Goal: Task Accomplishment & Management: Use online tool/utility

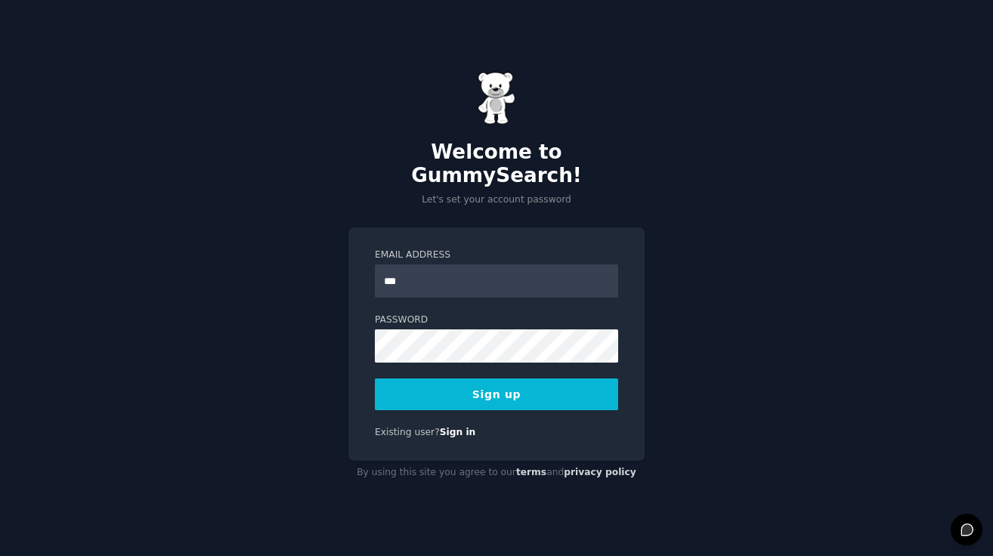
type input "**********"
click at [387, 363] on form "**********" at bounding box center [496, 330] width 243 height 162
click at [438, 381] on button "Sign up" at bounding box center [496, 395] width 243 height 32
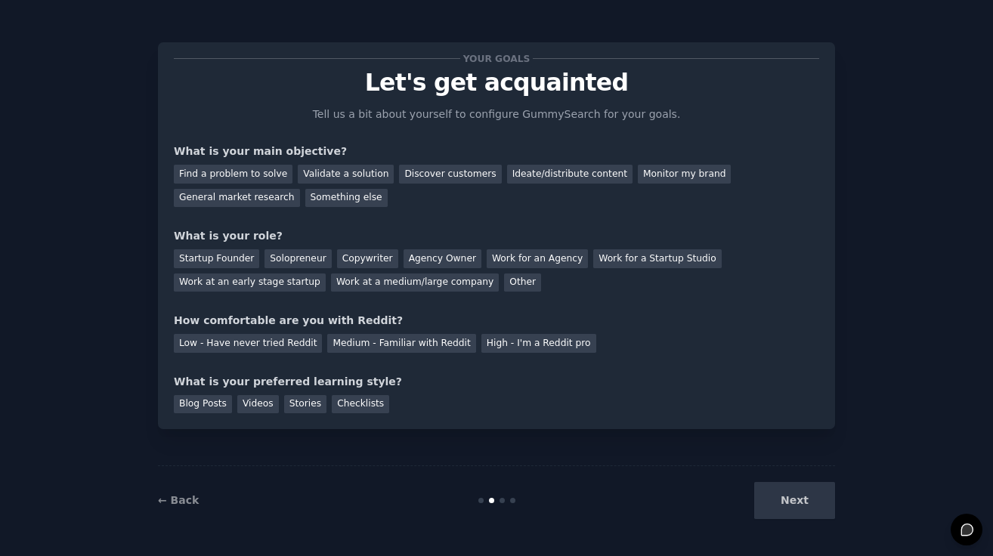
click at [807, 511] on div "Next" at bounding box center [722, 500] width 226 height 37
click at [246, 172] on div "Find a problem to solve" at bounding box center [233, 174] width 119 height 19
click at [410, 172] on div "Discover customers" at bounding box center [450, 174] width 102 height 19
click at [507, 283] on div "Other" at bounding box center [522, 283] width 37 height 19
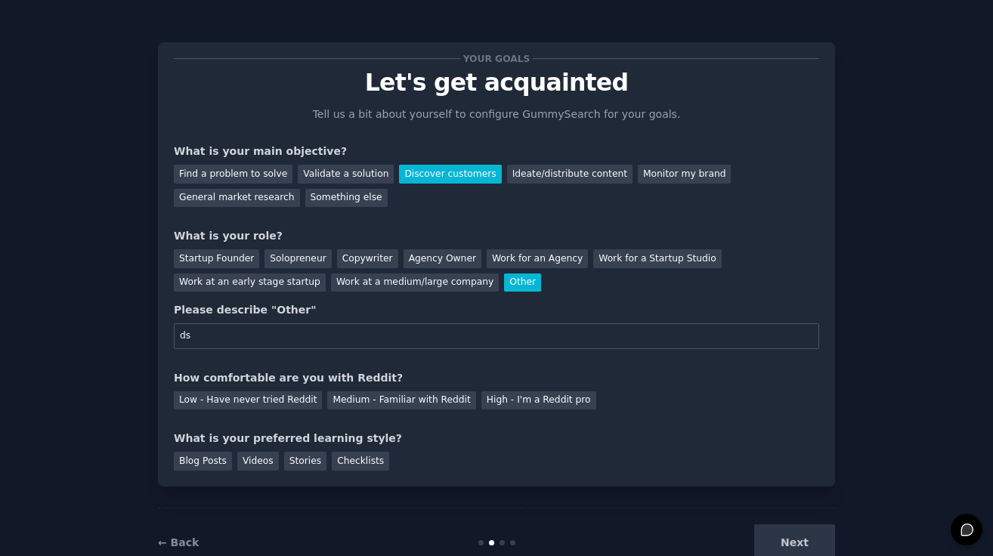
type input "d"
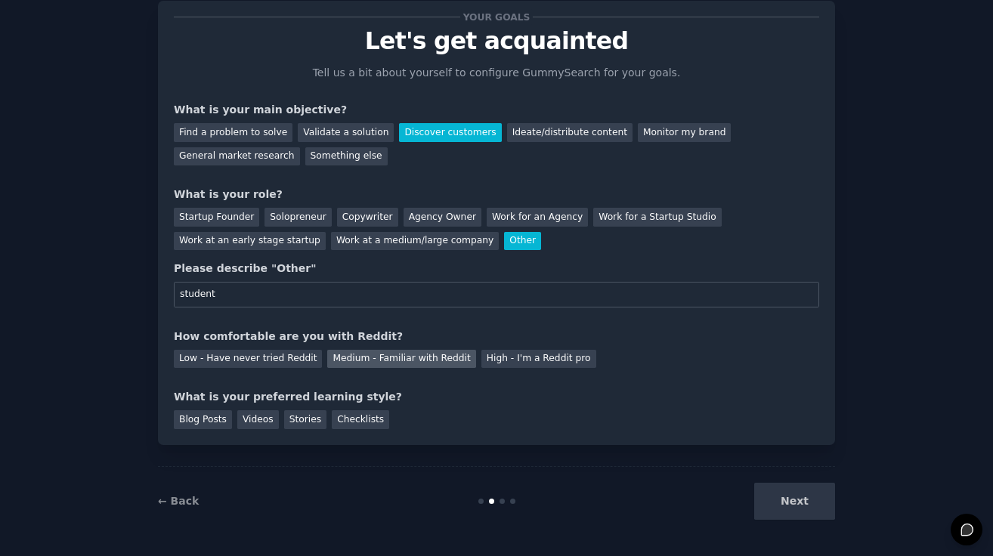
type input "student"
click at [368, 362] on div "Medium - Familiar with Reddit" at bounding box center [401, 359] width 148 height 19
click at [294, 422] on div "Stories" at bounding box center [305, 419] width 42 height 19
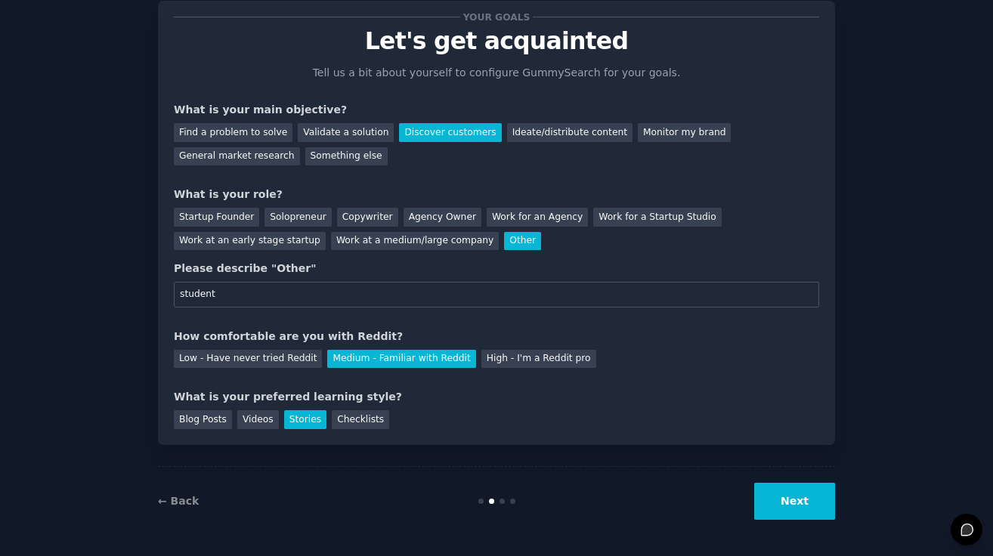
click at [799, 509] on button "Next" at bounding box center [794, 501] width 81 height 37
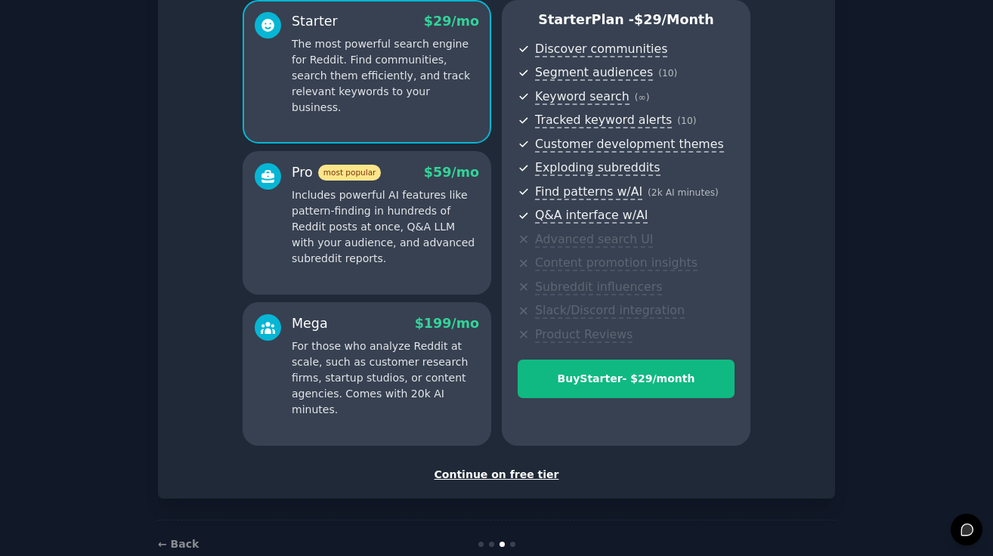
scroll to position [169, 0]
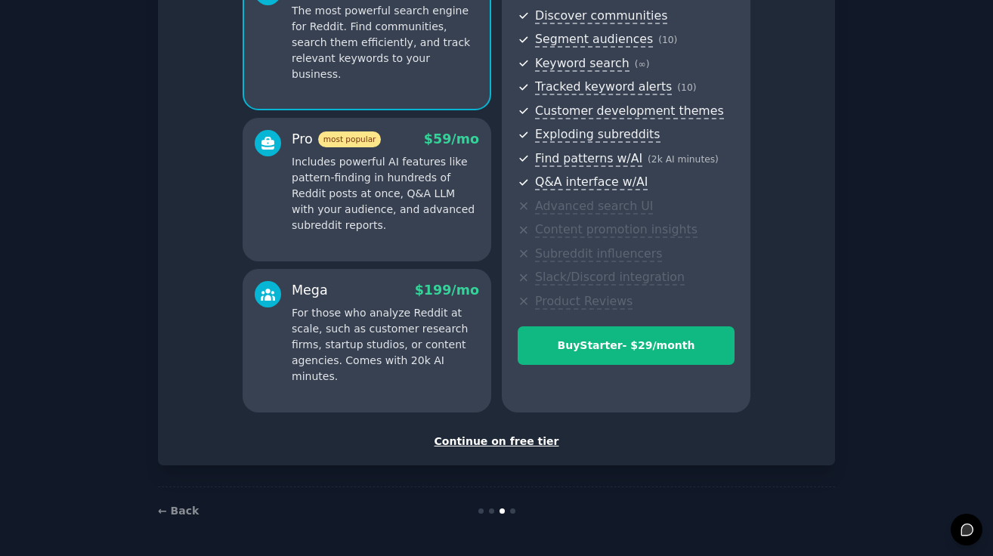
click at [525, 439] on div "Continue on free tier" at bounding box center [496, 442] width 645 height 16
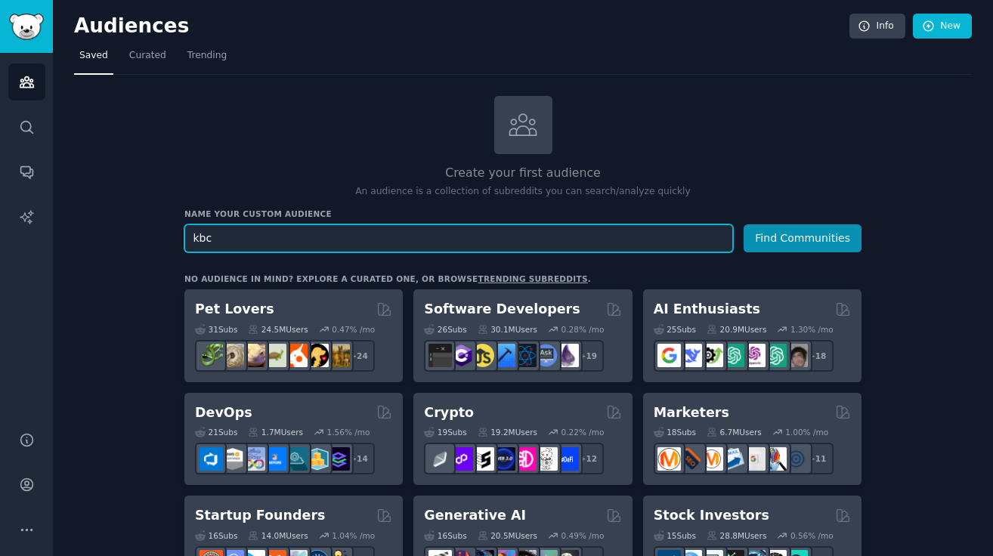
type input "kbc"
click at [744, 224] on button "Find Communities" at bounding box center [803, 238] width 118 height 28
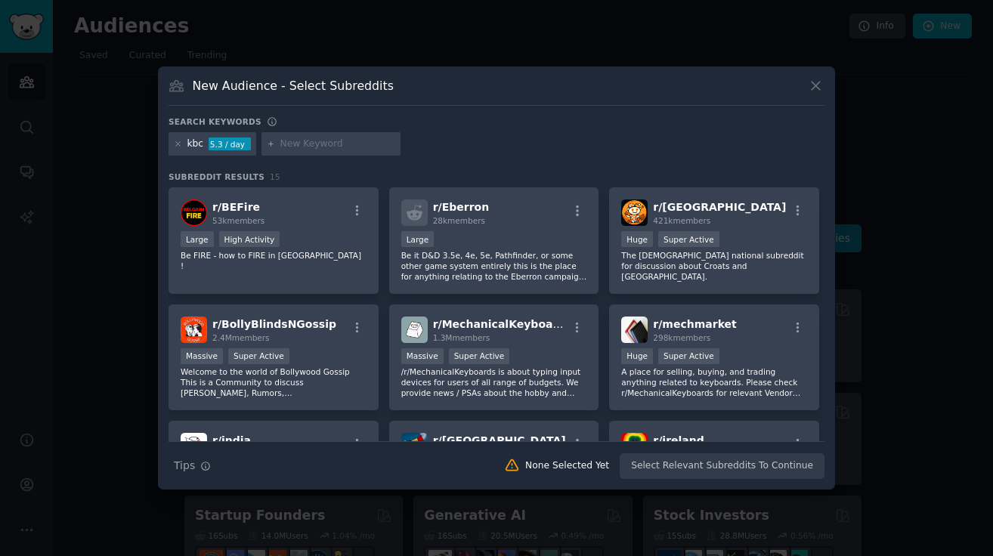
click at [826, 83] on div "New Audience - Select Subreddits Search keywords kbc 5.3 / day Subreddit Result…" at bounding box center [496, 279] width 677 height 424
click at [821, 79] on icon at bounding box center [816, 86] width 16 height 16
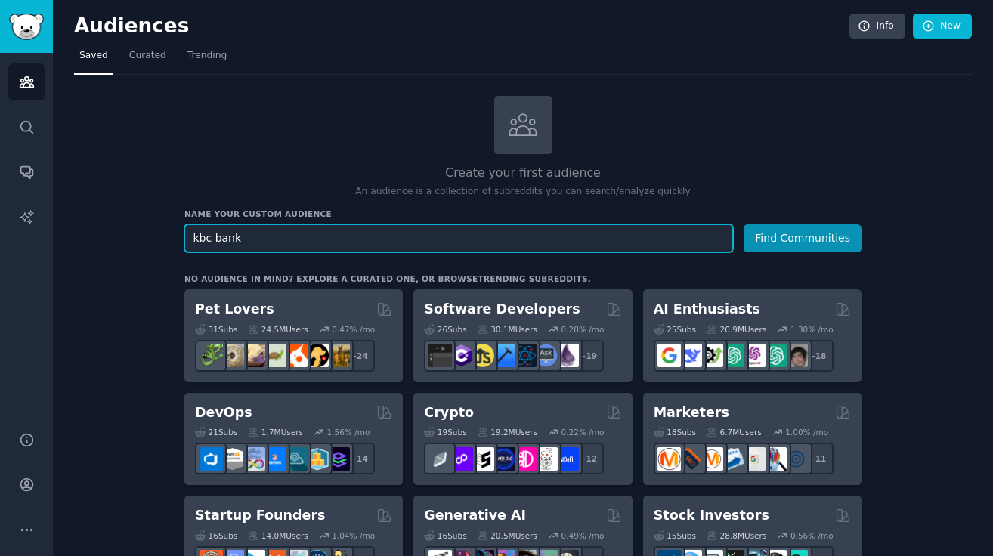
type input "kbc bank"
click at [744, 224] on button "Find Communities" at bounding box center [803, 238] width 118 height 28
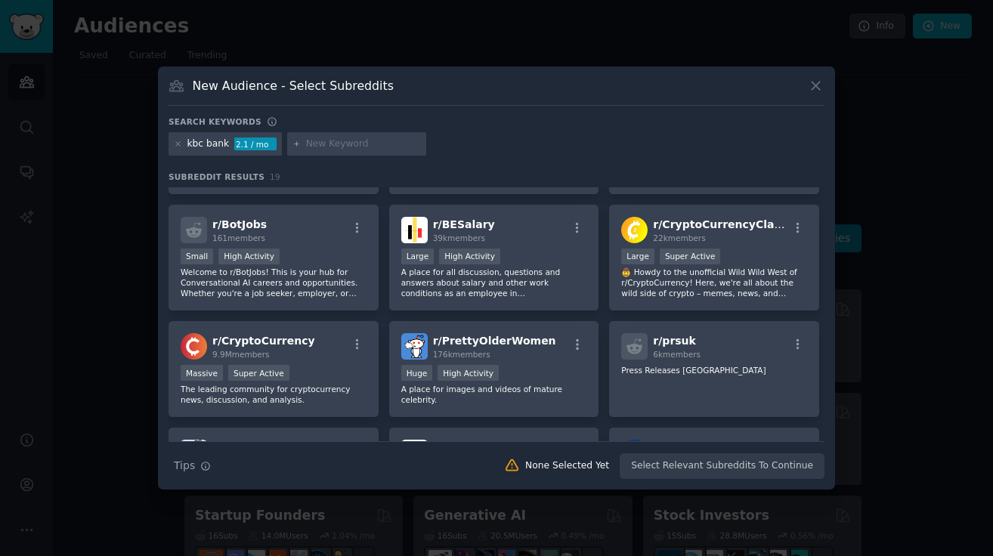
scroll to position [336, 0]
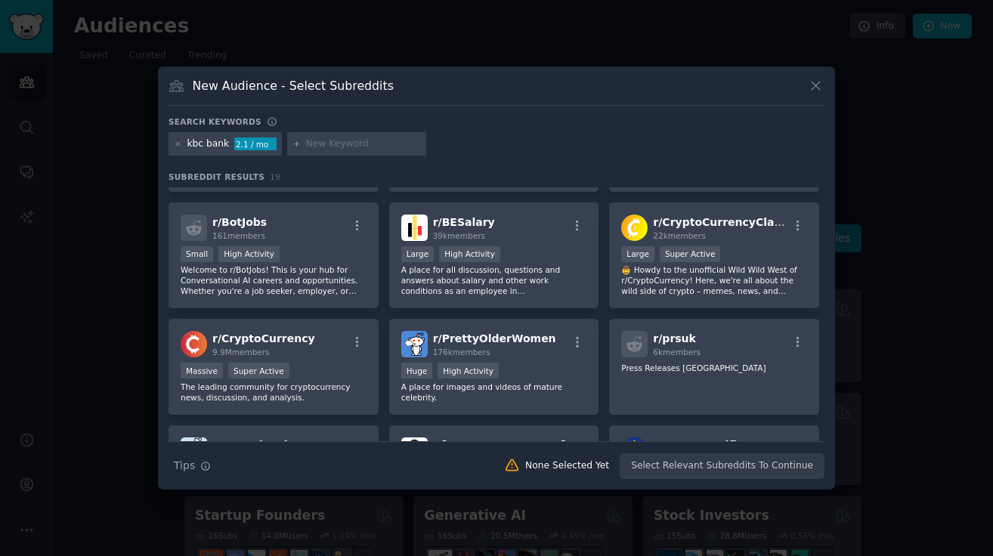
click at [818, 83] on icon at bounding box center [816, 86] width 8 height 8
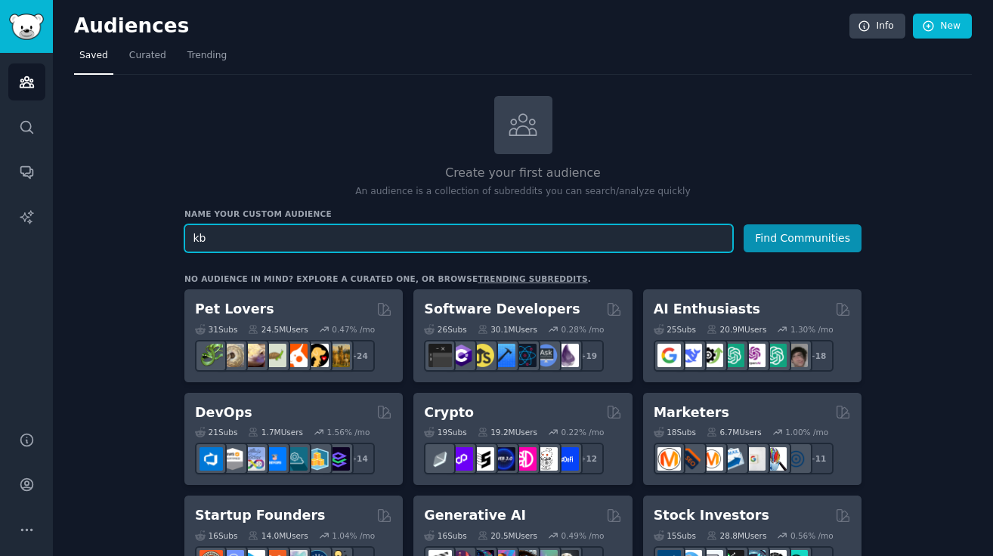
type input "k"
type input "o"
click at [744, 224] on button "Find Communities" at bounding box center [803, 238] width 118 height 28
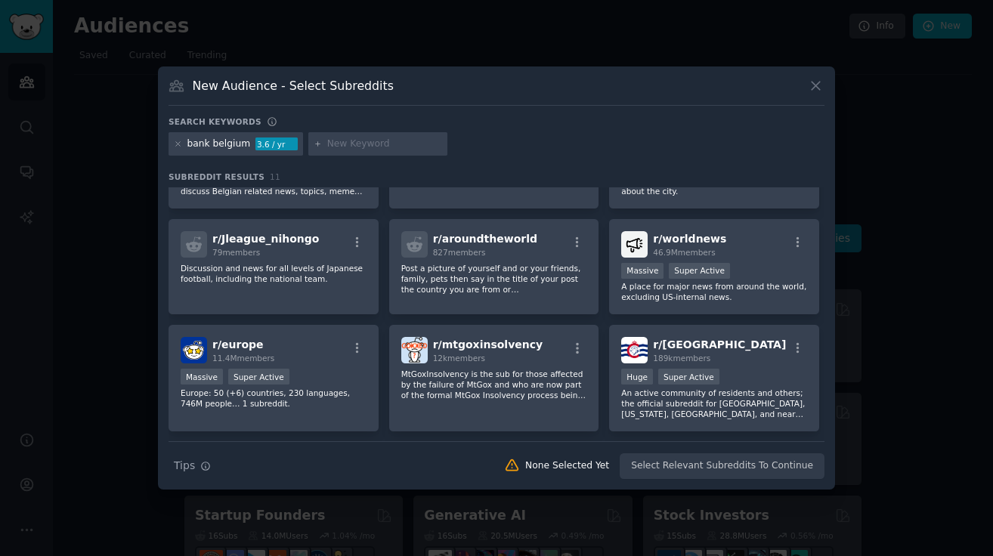
scroll to position [112, 0]
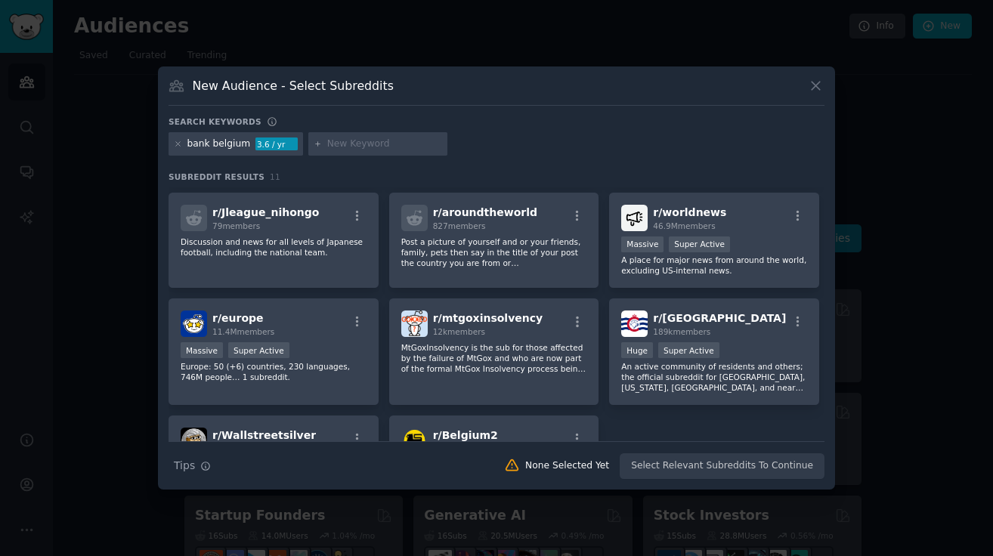
click at [815, 84] on icon at bounding box center [816, 86] width 8 height 8
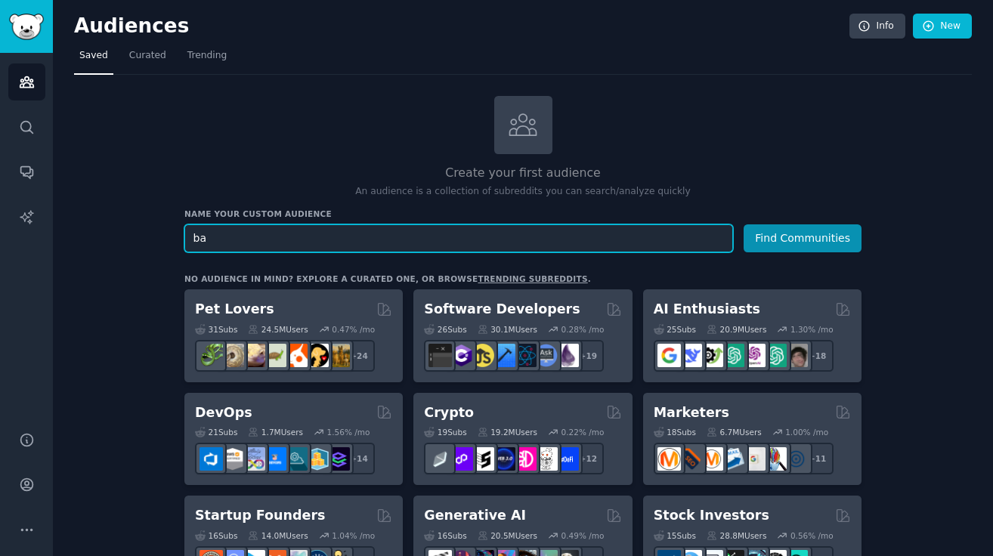
type input "b"
type input "sustainable skincare"
click at [744, 224] on button "Find Communities" at bounding box center [803, 238] width 118 height 28
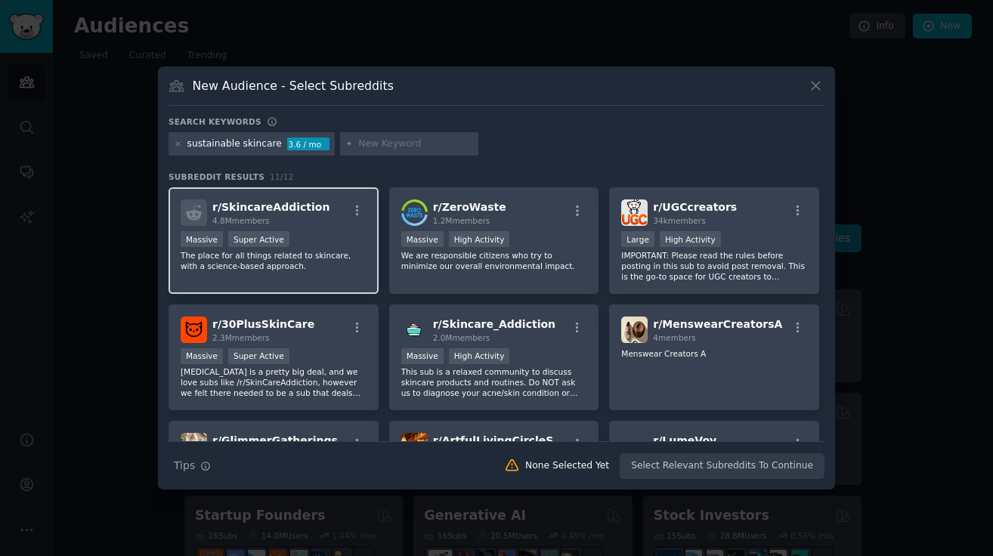
click at [302, 218] on div "4.8M members" at bounding box center [270, 220] width 117 height 11
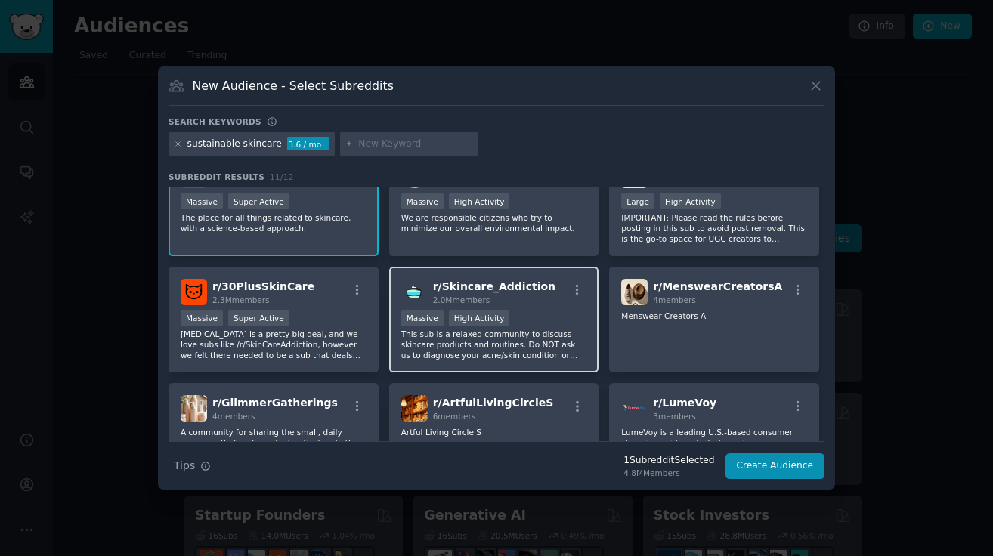
scroll to position [43, 0]
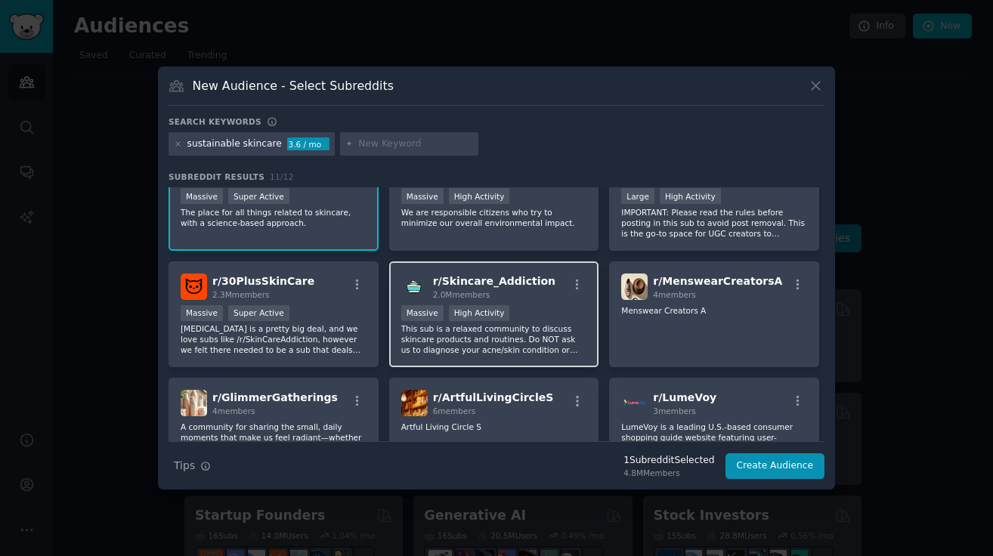
click at [518, 281] on span "r/ Skincare_Addiction" at bounding box center [494, 281] width 122 height 12
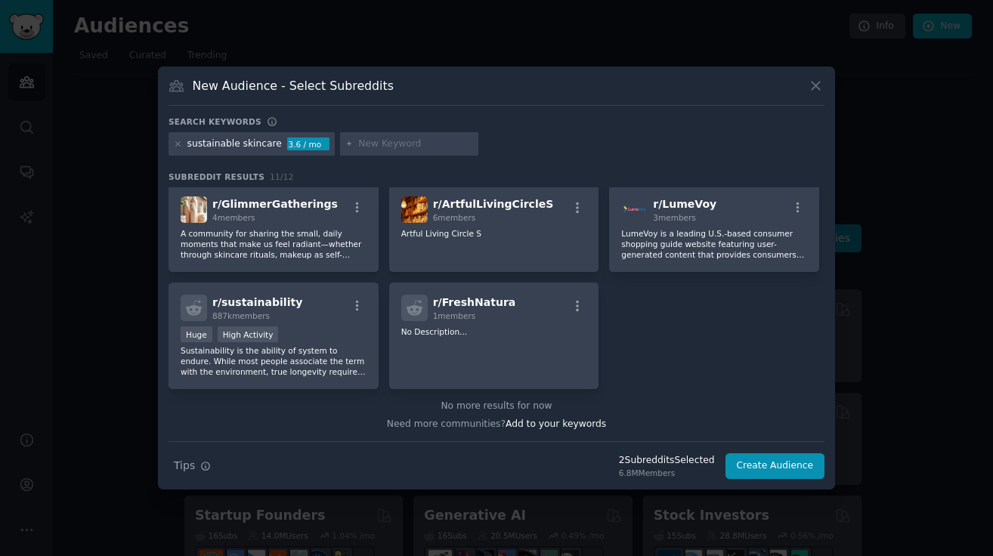
scroll to position [0, 0]
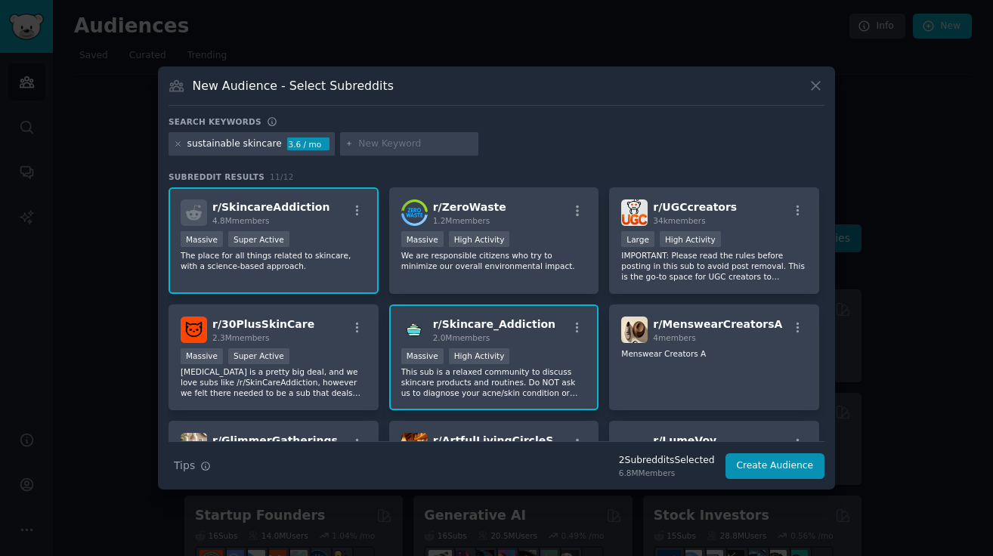
click at [370, 147] on input "text" at bounding box center [415, 145] width 115 height 14
type input "shampoo bar"
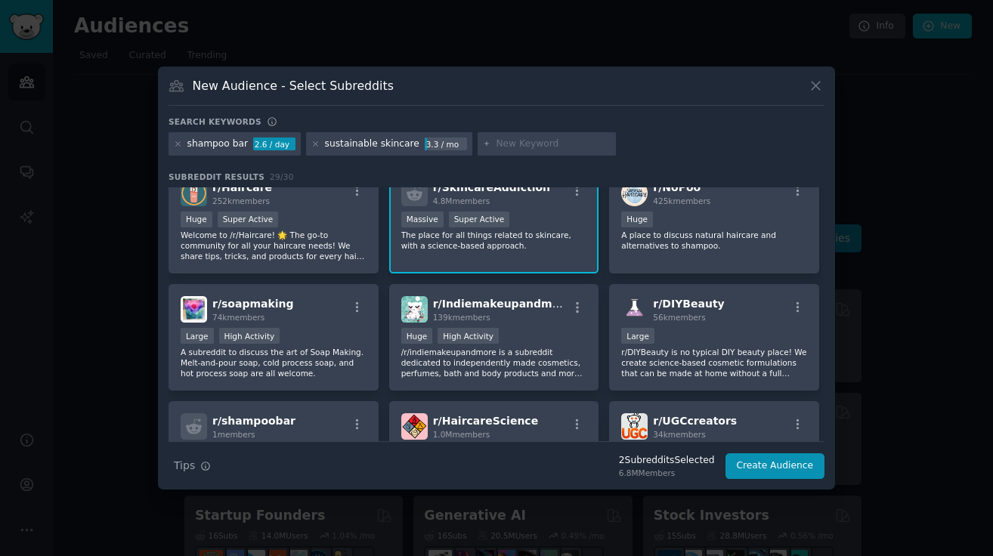
scroll to position [135, 0]
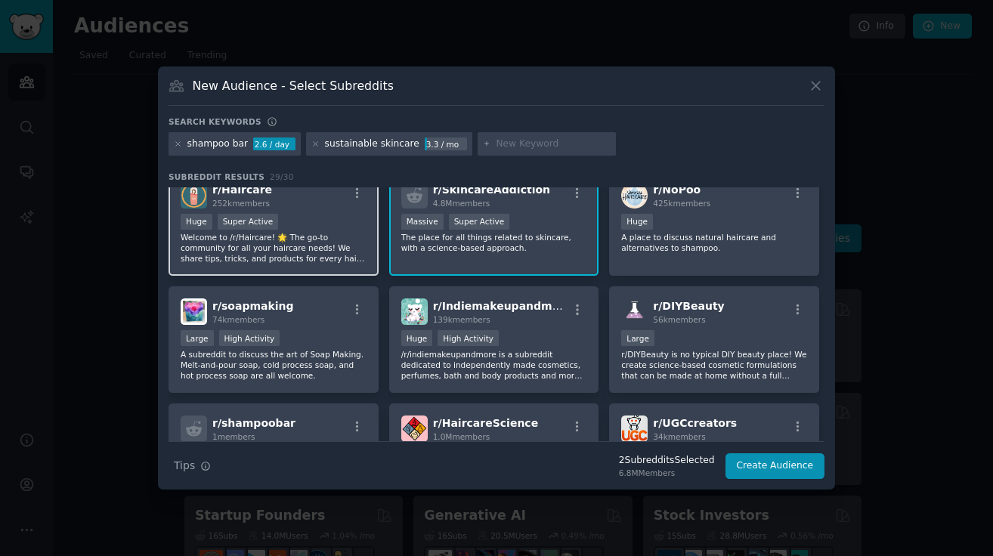
click at [325, 261] on p "Welcome to /r/Haircare! 🌟 The go-to community for all your haircare needs! We s…" at bounding box center [274, 248] width 186 height 32
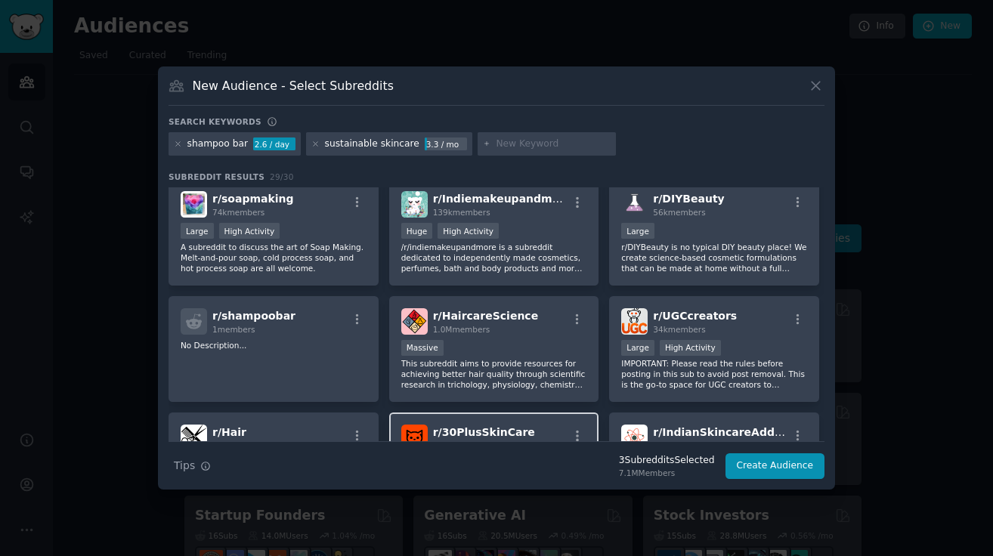
scroll to position [0, 0]
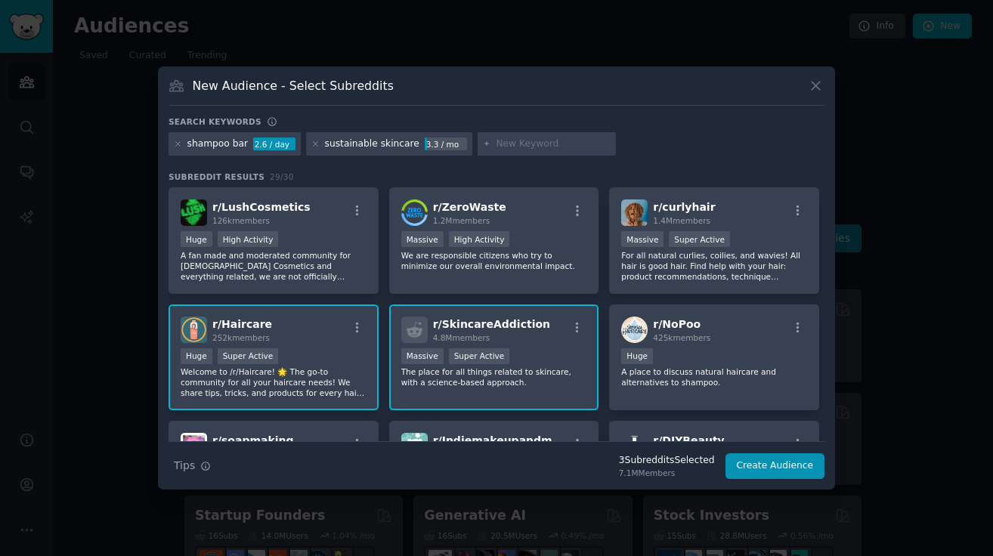
click at [496, 140] on input "text" at bounding box center [553, 145] width 115 height 14
type input "zero waste [PERSON_NAME]"
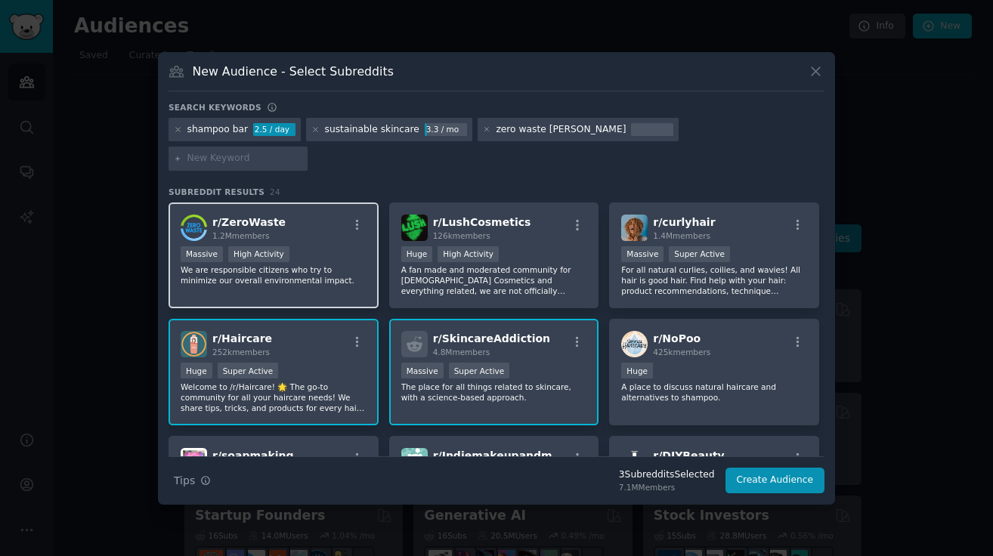
click at [297, 228] on div "r/ ZeroWaste 1.2M members >= 80th percentile for submissions / day Massive High…" at bounding box center [274, 256] width 210 height 107
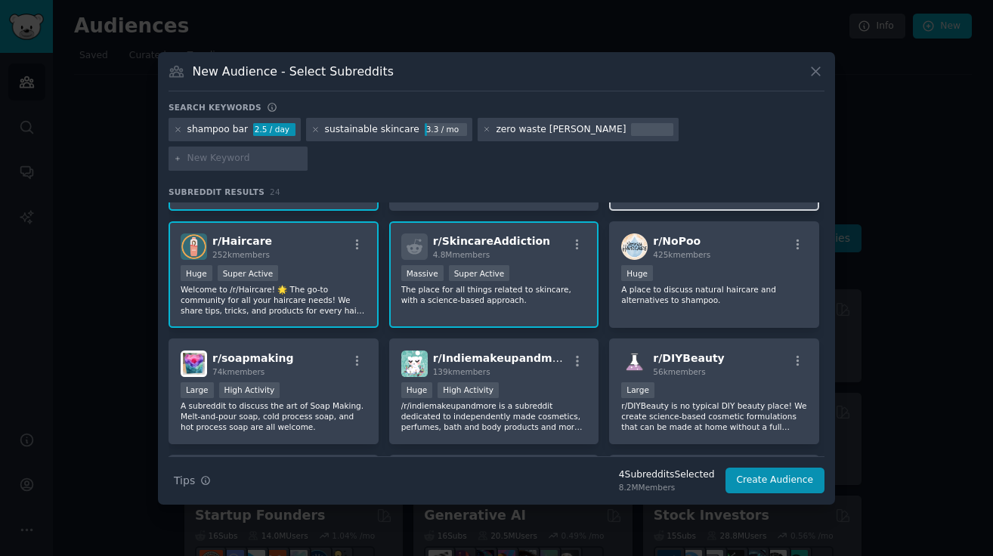
scroll to position [106, 0]
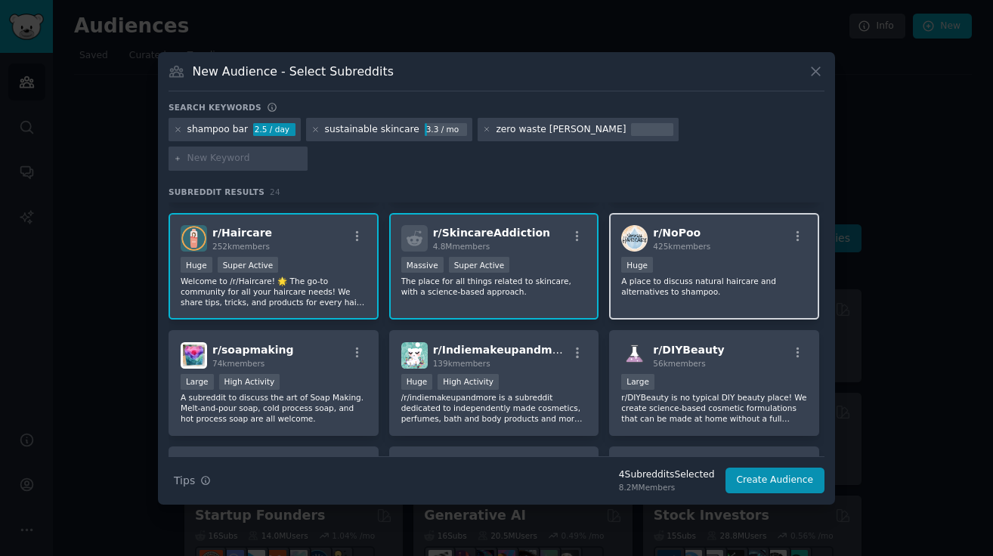
click at [791, 282] on div "r/ NoPoo 425k members Huge A place to discuss natural haircare and alternatives…" at bounding box center [714, 266] width 210 height 107
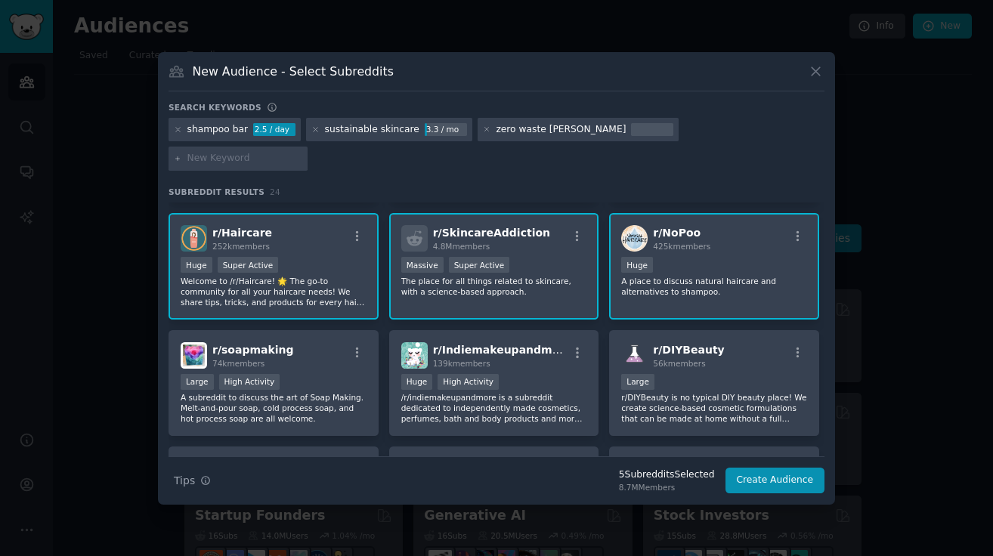
click at [741, 279] on p "A place to discuss natural haircare and alternatives to shampoo." at bounding box center [714, 286] width 186 height 21
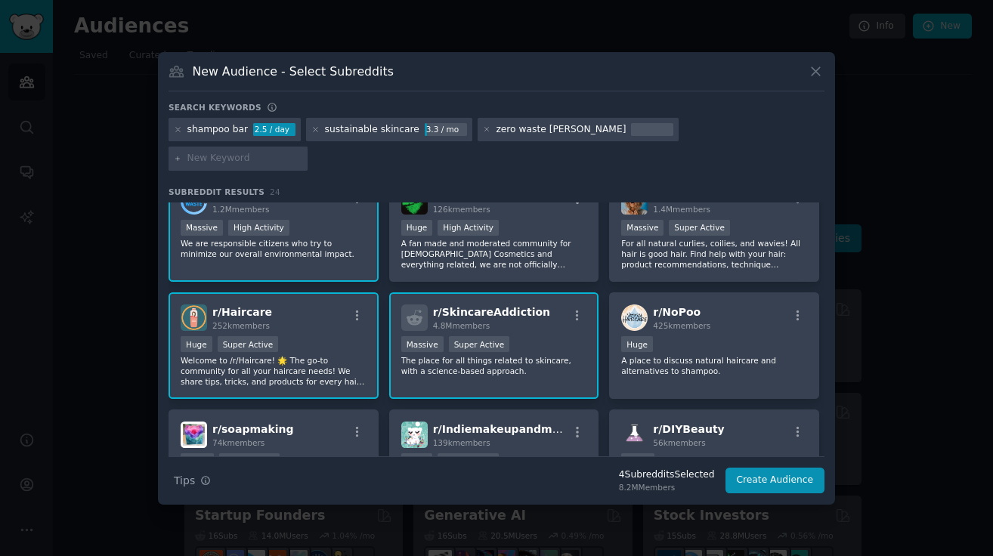
scroll to position [0, 0]
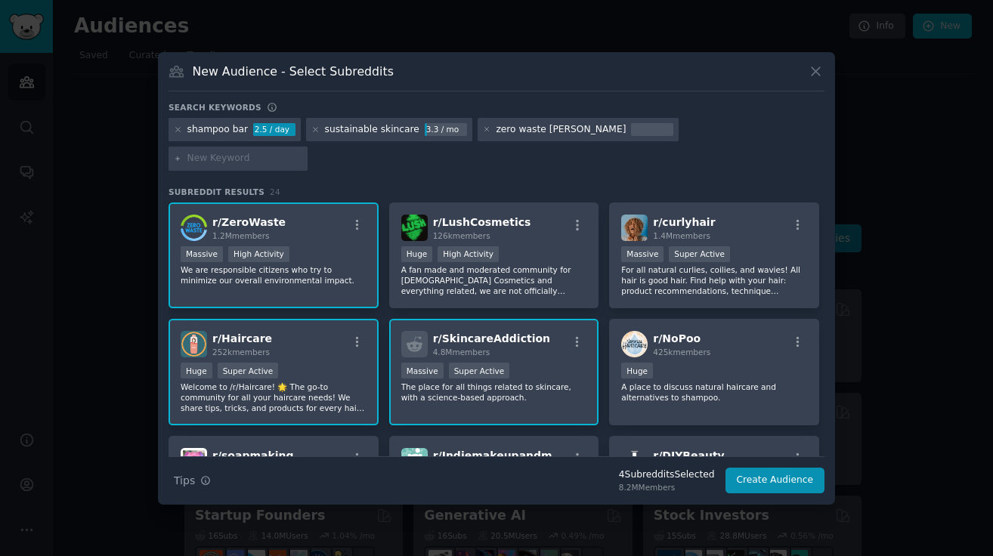
click at [302, 152] on input "text" at bounding box center [244, 159] width 115 height 14
type input "eco friendly skincare"
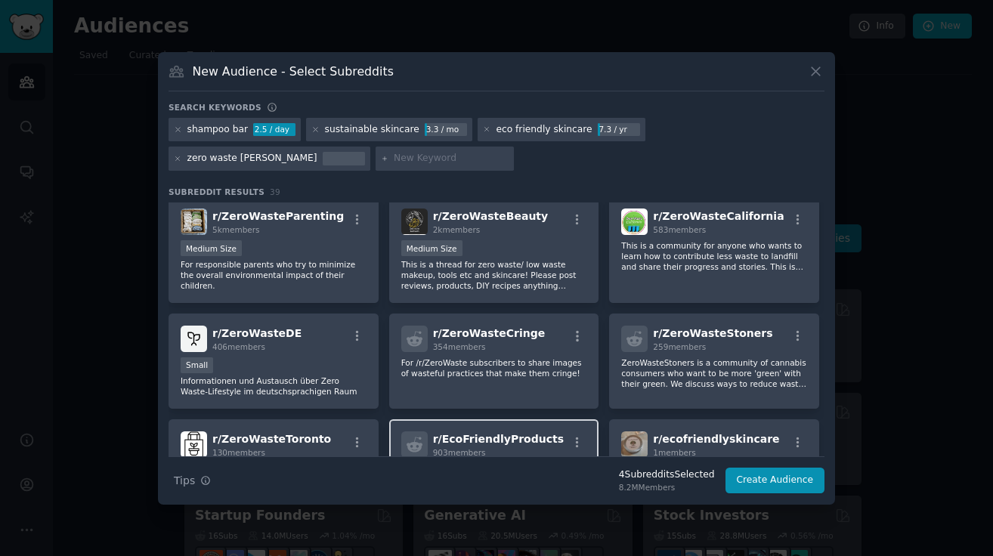
scroll to position [589, 0]
click at [549, 228] on div "r/ ZeroWasteBeauty 2k members" at bounding box center [494, 222] width 186 height 26
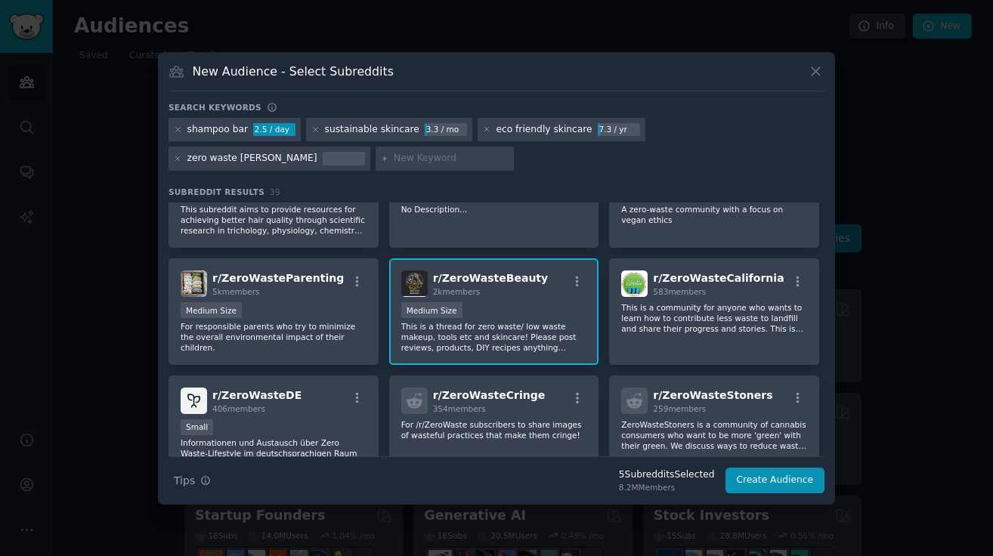
scroll to position [537, 0]
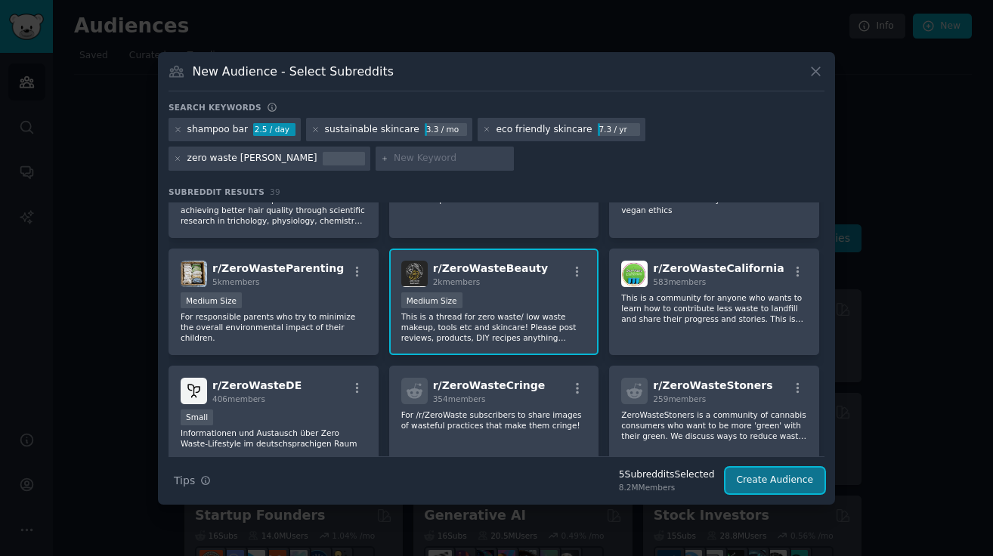
click at [762, 477] on button "Create Audience" at bounding box center [776, 481] width 100 height 26
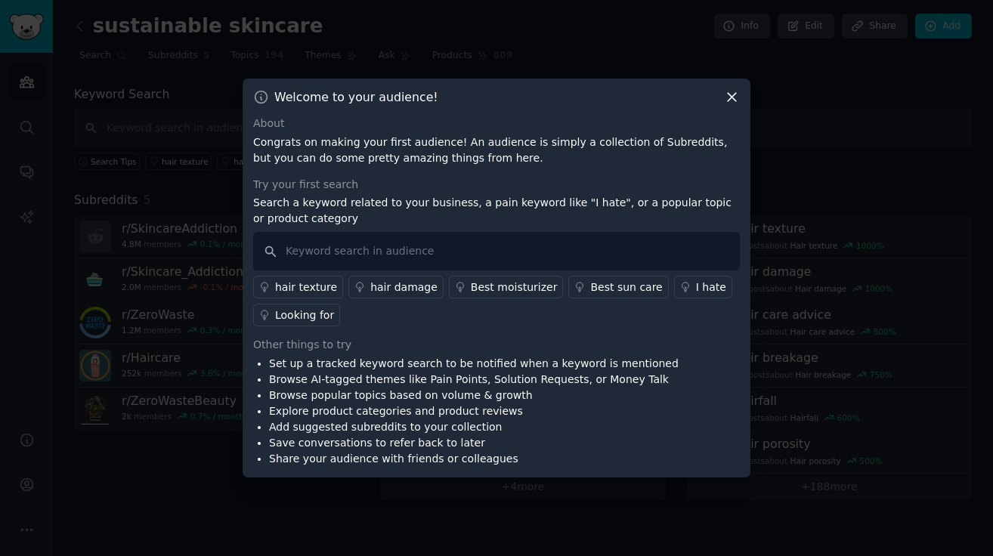
click at [731, 92] on icon at bounding box center [732, 97] width 16 height 16
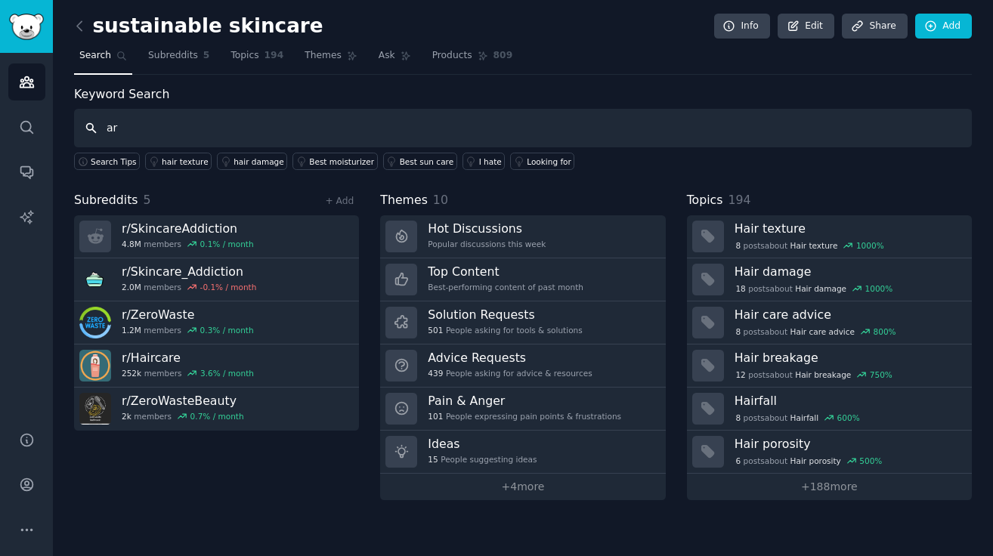
type input "a"
type input "shampoo bars curly hair"
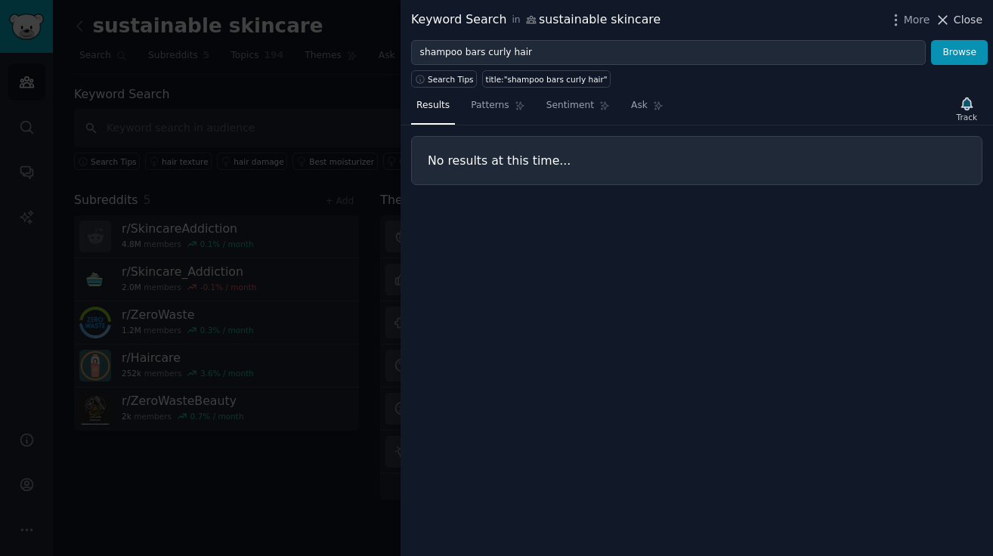
click at [969, 21] on span "Close" at bounding box center [968, 20] width 29 height 16
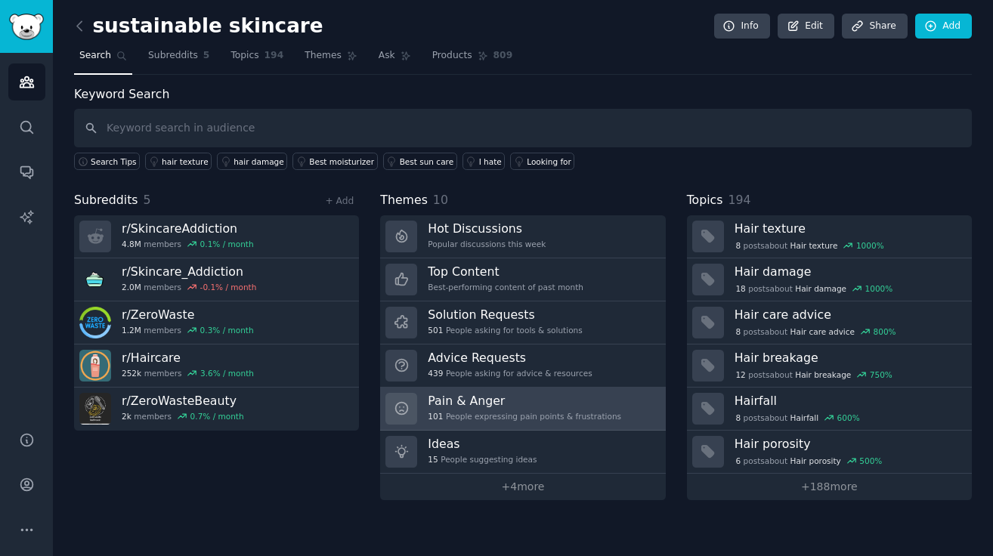
click at [449, 396] on h3 "Pain & Anger" at bounding box center [524, 401] width 193 height 16
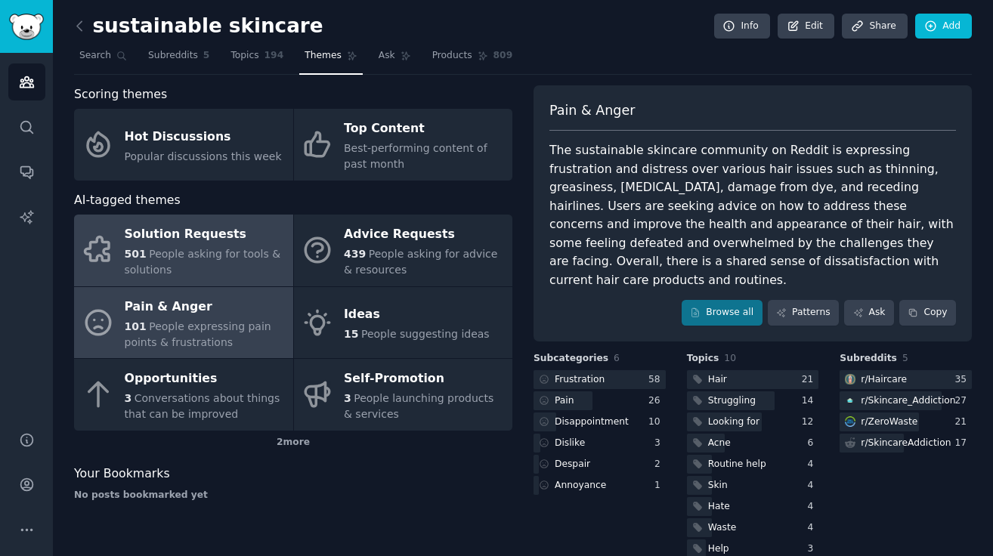
click at [165, 248] on span "People asking for tools & solutions" at bounding box center [203, 262] width 156 height 28
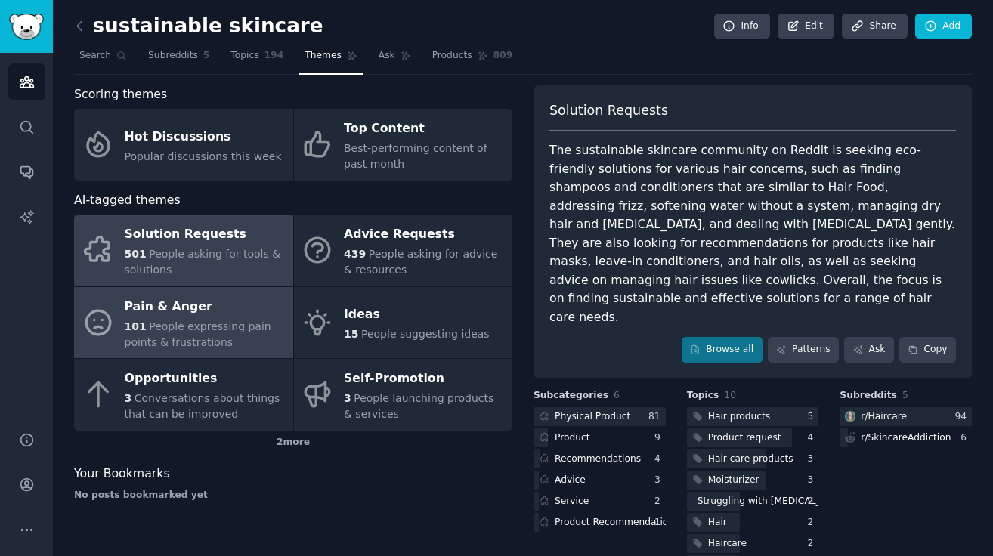
click at [200, 299] on div "Pain & Anger" at bounding box center [205, 307] width 161 height 24
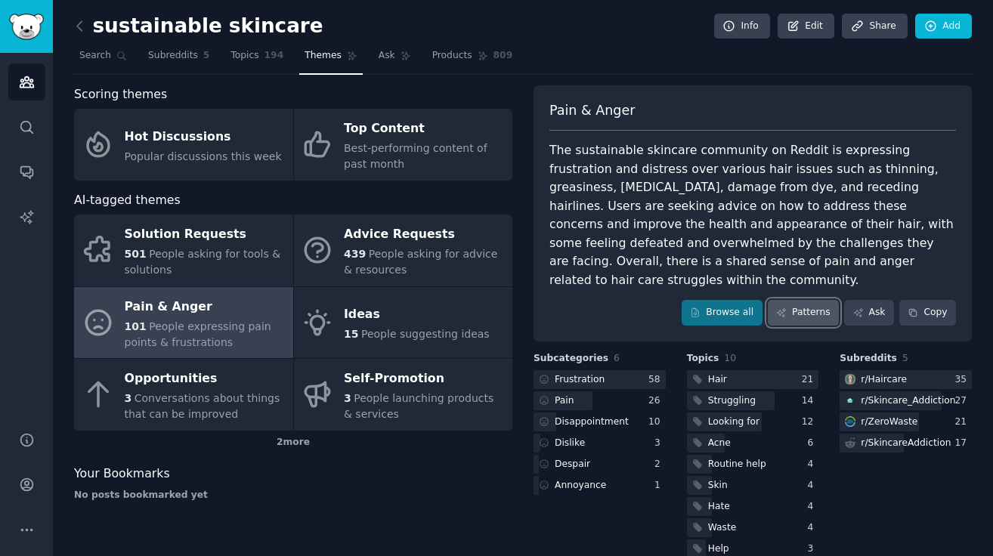
click at [791, 300] on link "Patterns" at bounding box center [803, 313] width 71 height 26
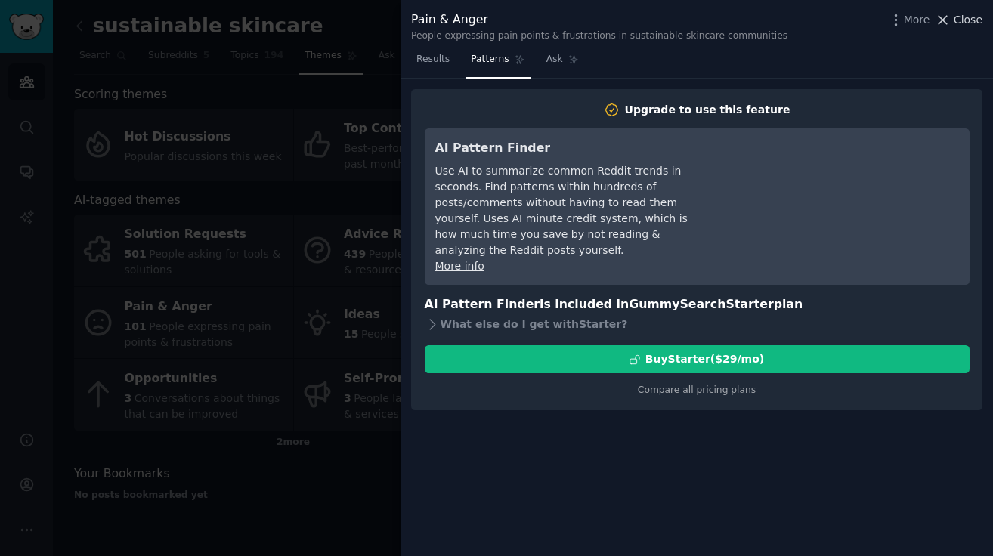
click at [960, 24] on span "Close" at bounding box center [968, 20] width 29 height 16
